Goal: Leave review/rating

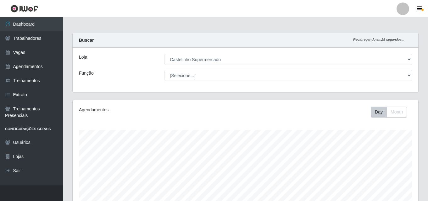
select select "377"
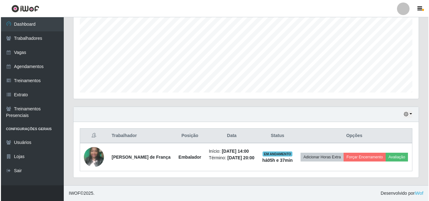
scroll to position [130, 345]
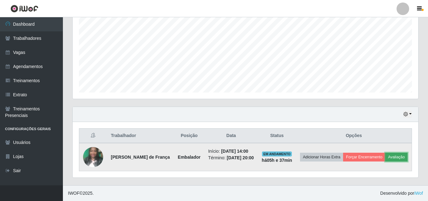
click at [385, 160] on button "Avaliação" at bounding box center [396, 157] width 22 height 9
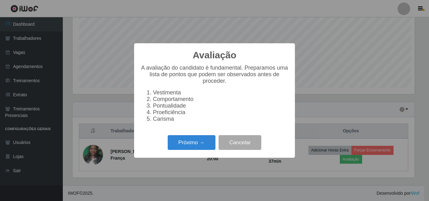
scroll to position [130, 342]
click at [193, 144] on button "Próximo →" at bounding box center [192, 142] width 48 height 15
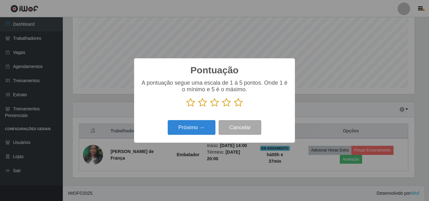
scroll to position [314177, 313965]
click at [243, 104] on p at bounding box center [214, 102] width 148 height 9
click at [237, 103] on icon at bounding box center [238, 102] width 9 height 9
click at [234, 107] on input "radio" at bounding box center [234, 107] width 0 height 0
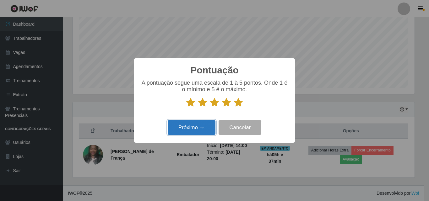
click at [200, 129] on button "Próximo →" at bounding box center [192, 127] width 48 height 15
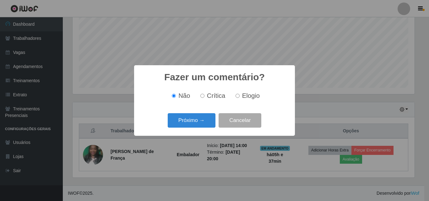
click at [247, 96] on span "Elogio" at bounding box center [251, 95] width 18 height 7
click at [240, 96] on input "Elogio" at bounding box center [238, 96] width 4 height 4
radio input "true"
click at [173, 128] on button "Próximo →" at bounding box center [192, 120] width 48 height 15
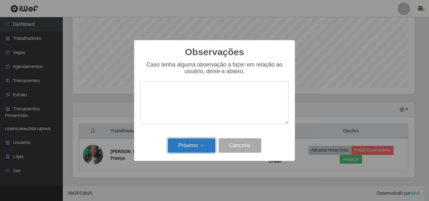
click at [187, 146] on button "Próximo →" at bounding box center [192, 146] width 48 height 15
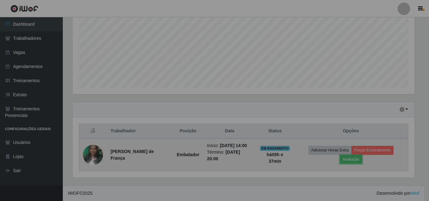
scroll to position [130, 345]
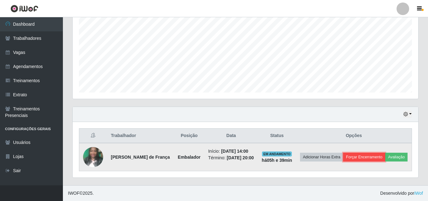
click at [374, 153] on button "Forçar Encerramento" at bounding box center [364, 157] width 42 height 9
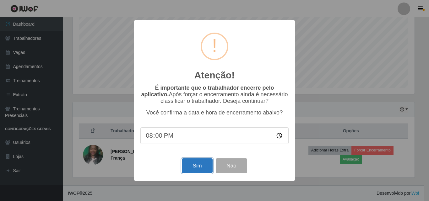
click at [195, 168] on button "Sim" at bounding box center [197, 166] width 30 height 15
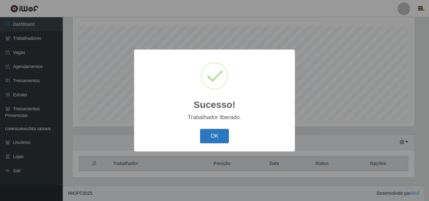
click at [222, 140] on button "OK" at bounding box center [214, 136] width 29 height 15
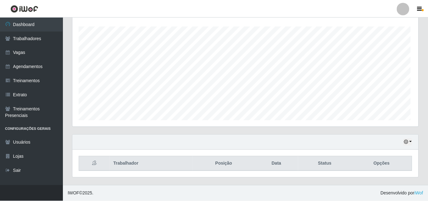
scroll to position [130, 345]
